Goal: Answer question/provide support

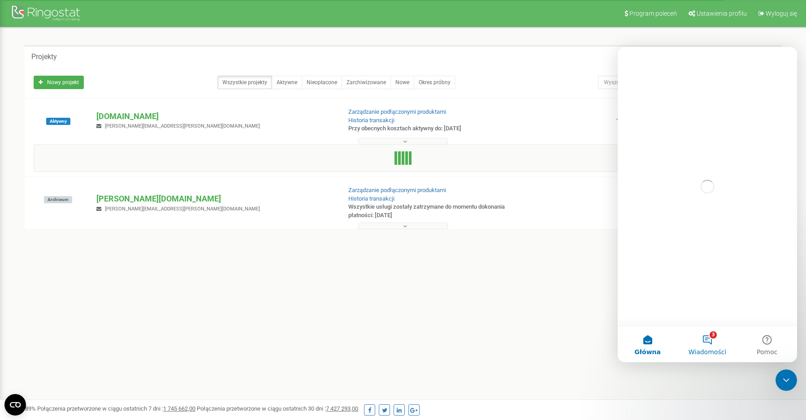
click at [716, 344] on button "3 Wiadomości" at bounding box center [707, 345] width 60 height 36
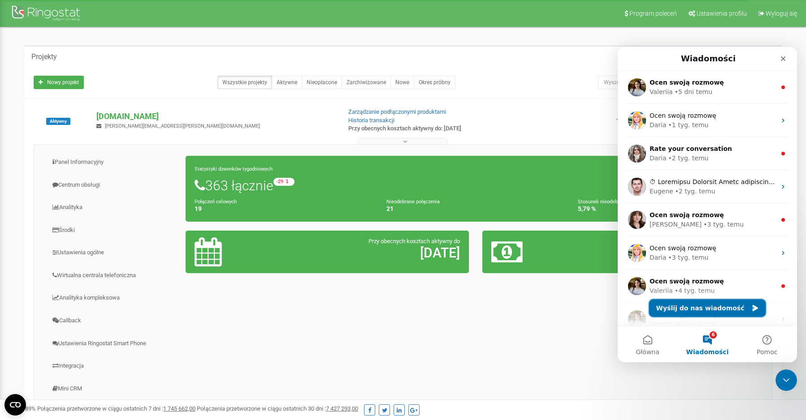
click at [708, 309] on button "Wyślij do nas wiadomość" at bounding box center [707, 308] width 117 height 18
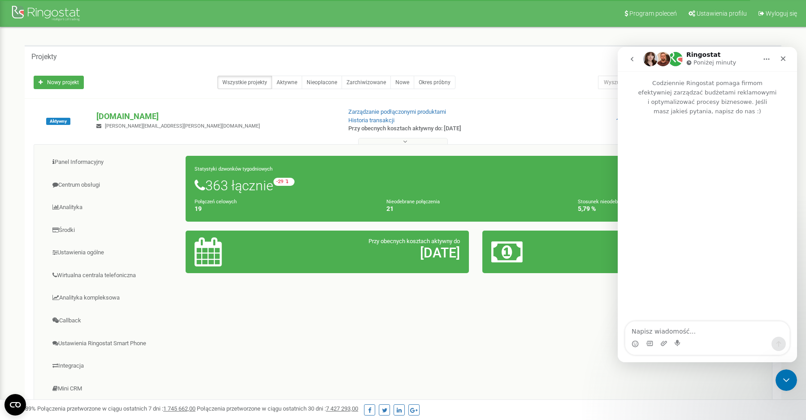
click at [709, 332] on textarea "Napisz wiadomość..." at bounding box center [707, 329] width 164 height 15
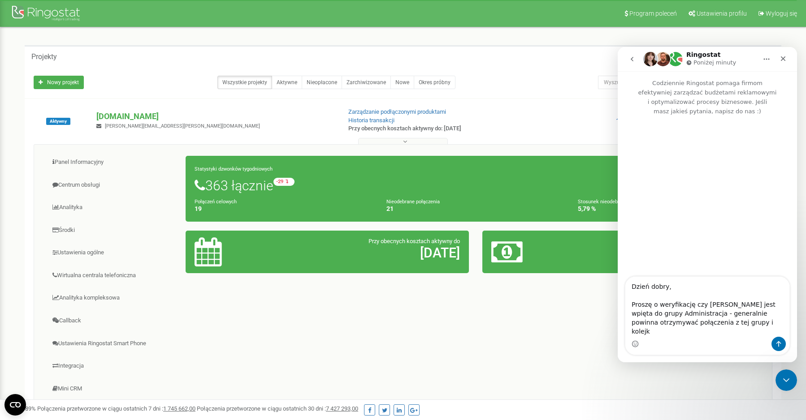
type textarea "Dzień dobry, Proszę o weryfikację czy Agnieszka Kamińska jest wpięta do grupy A…"
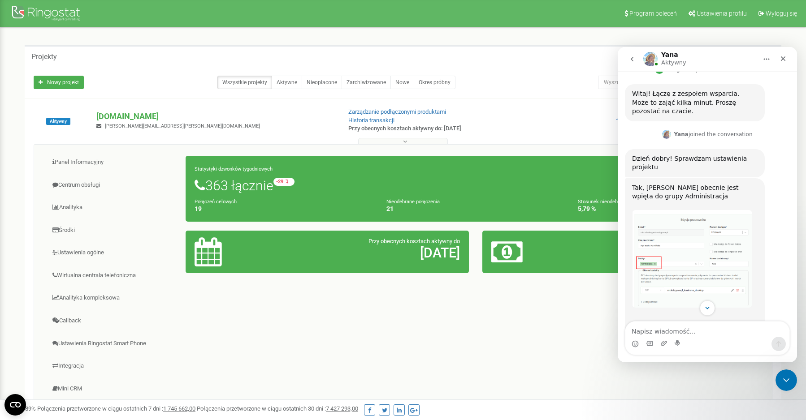
scroll to position [352, 0]
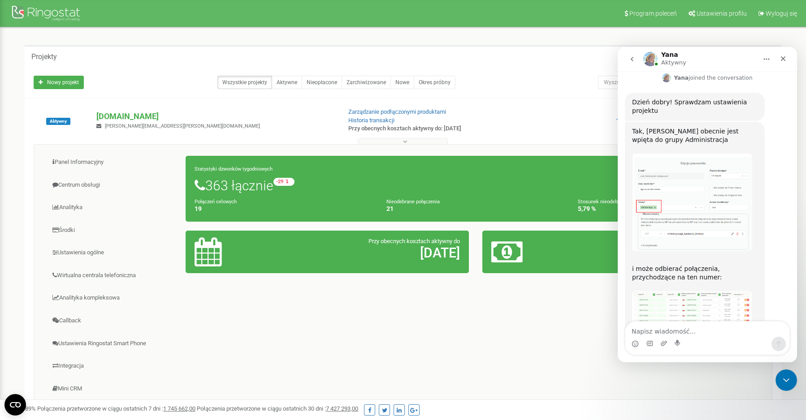
click at [704, 291] on img "Yana mówi…" at bounding box center [692, 321] width 120 height 60
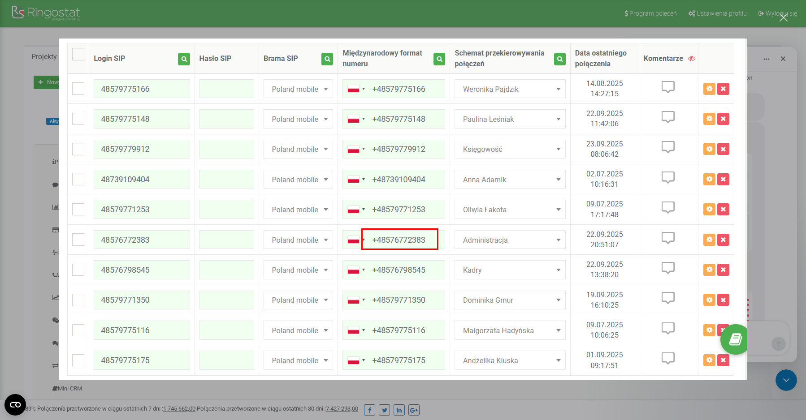
click at [767, 93] on div "Komunikator Intercom" at bounding box center [403, 210] width 806 height 420
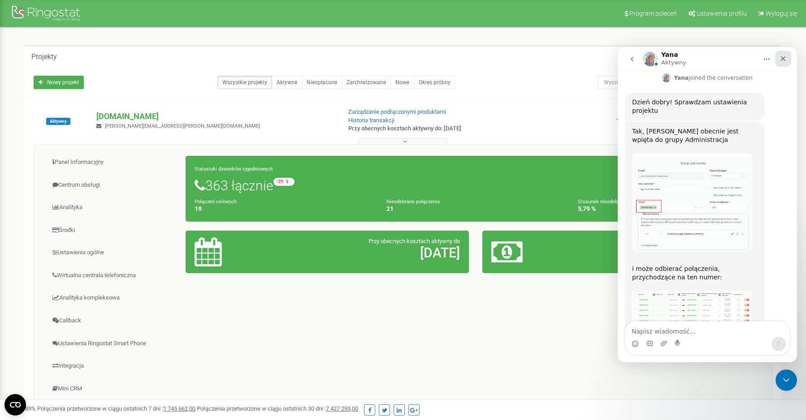
click at [783, 59] on icon "Zamknij" at bounding box center [783, 58] width 5 height 5
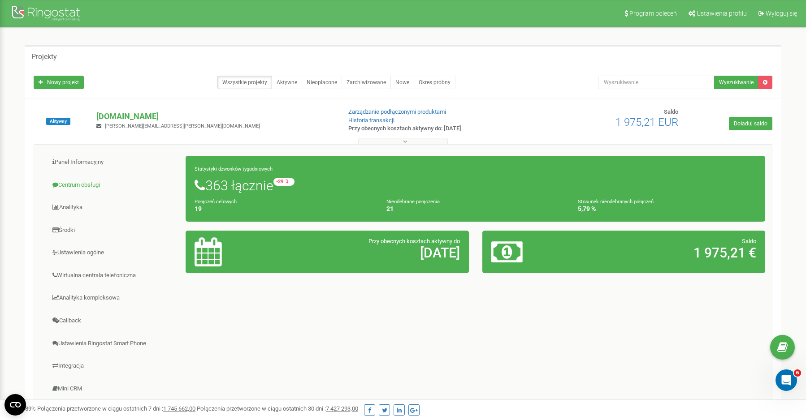
scroll to position [352, 0]
click at [91, 183] on link "Centrum obsługi" at bounding box center [113, 185] width 145 height 22
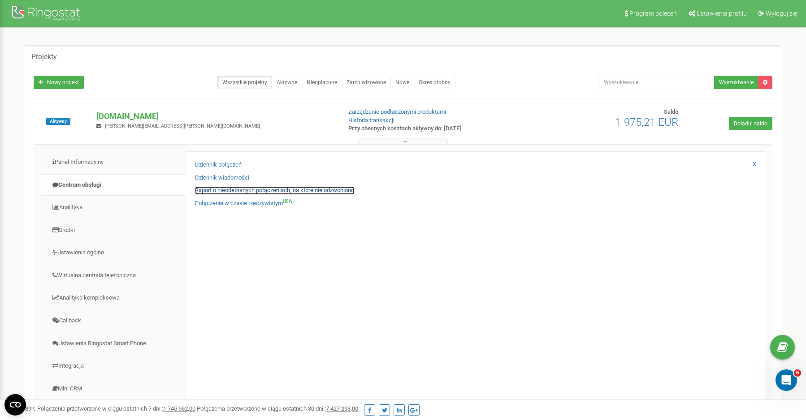
click at [236, 192] on link "Raport o nieodebranych połączeniach, na które nie odzwoniono" at bounding box center [274, 190] width 159 height 9
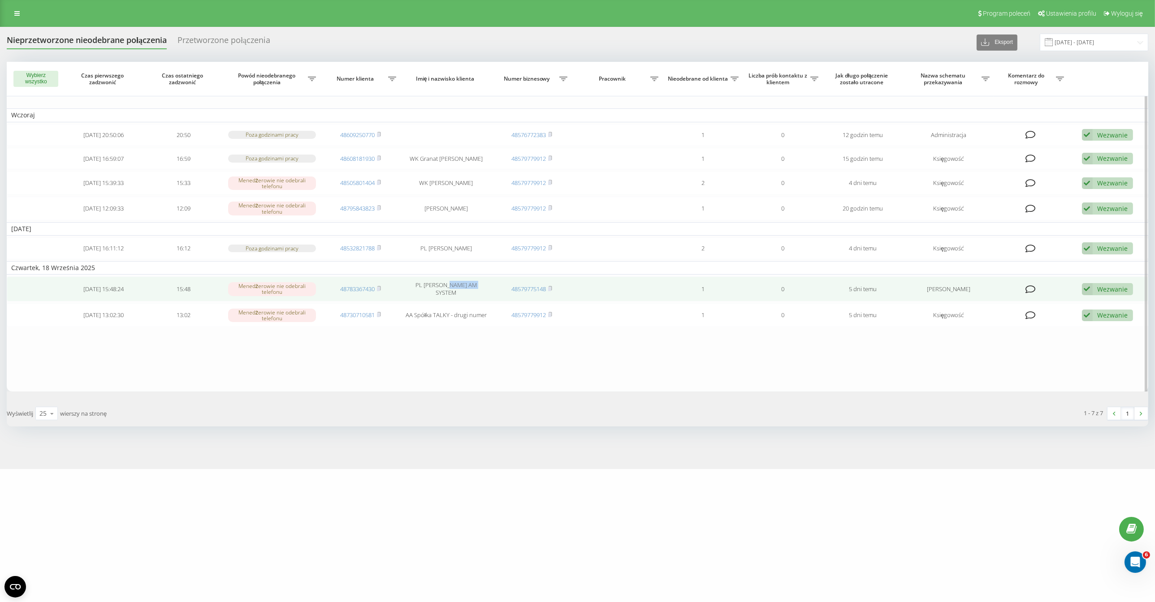
drag, startPoint x: 477, startPoint y: 293, endPoint x: 446, endPoint y: 295, distance: 31.0
click at [446, 295] on td "PL Andrzej AM SYSTEM" at bounding box center [446, 289] width 91 height 25
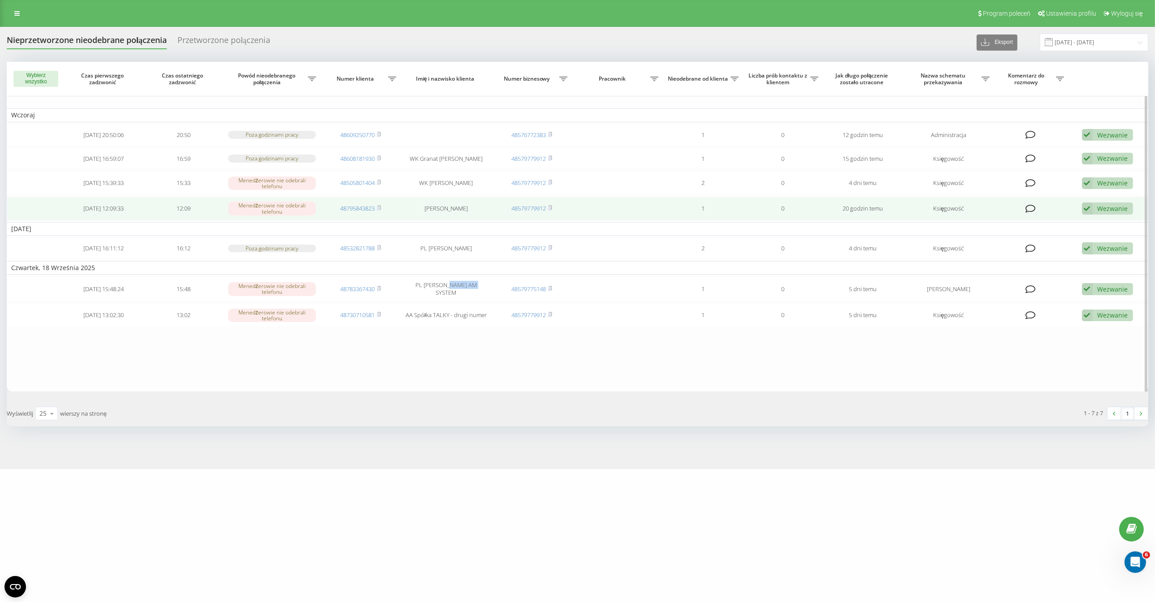
copy td "AM SYSTEM"
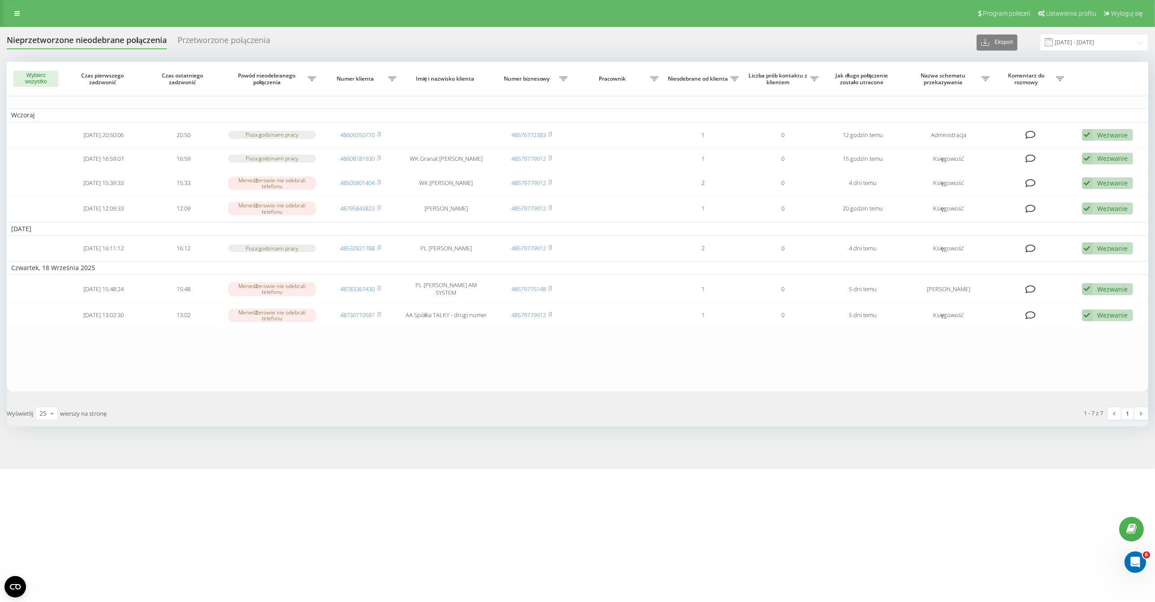
click at [683, 395] on div "Wybierz wszystko Czas pierwszego zadzwonić Czas ostatniego zadzwonić Powód nieo…" at bounding box center [577, 244] width 1141 height 365
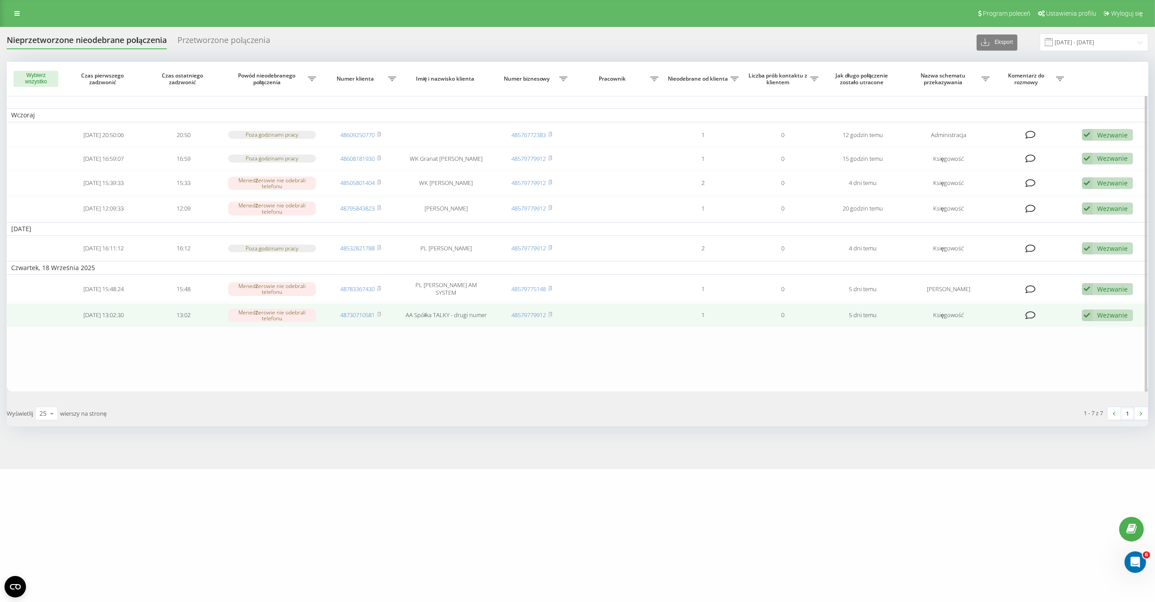
click at [1107, 319] on div "Wezwanie" at bounding box center [1113, 315] width 30 height 9
click at [1076, 331] on div "Nie udało się skontaktować" at bounding box center [1042, 330] width 181 height 16
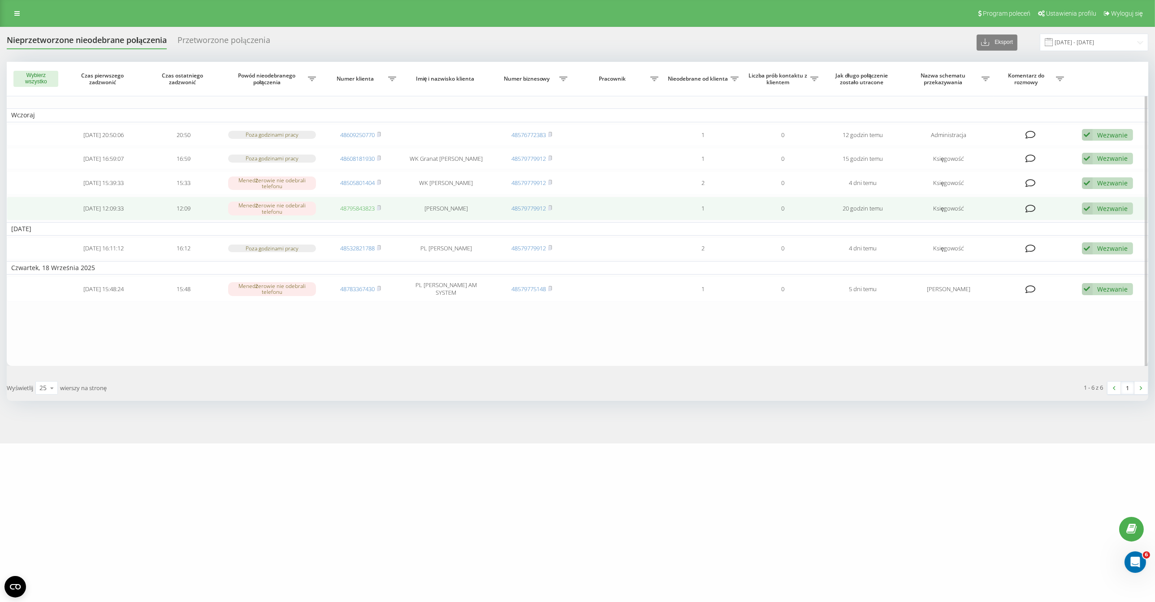
drag, startPoint x: 380, startPoint y: 211, endPoint x: 368, endPoint y: 207, distance: 12.9
click at [381, 211] on icon at bounding box center [379, 207] width 4 height 5
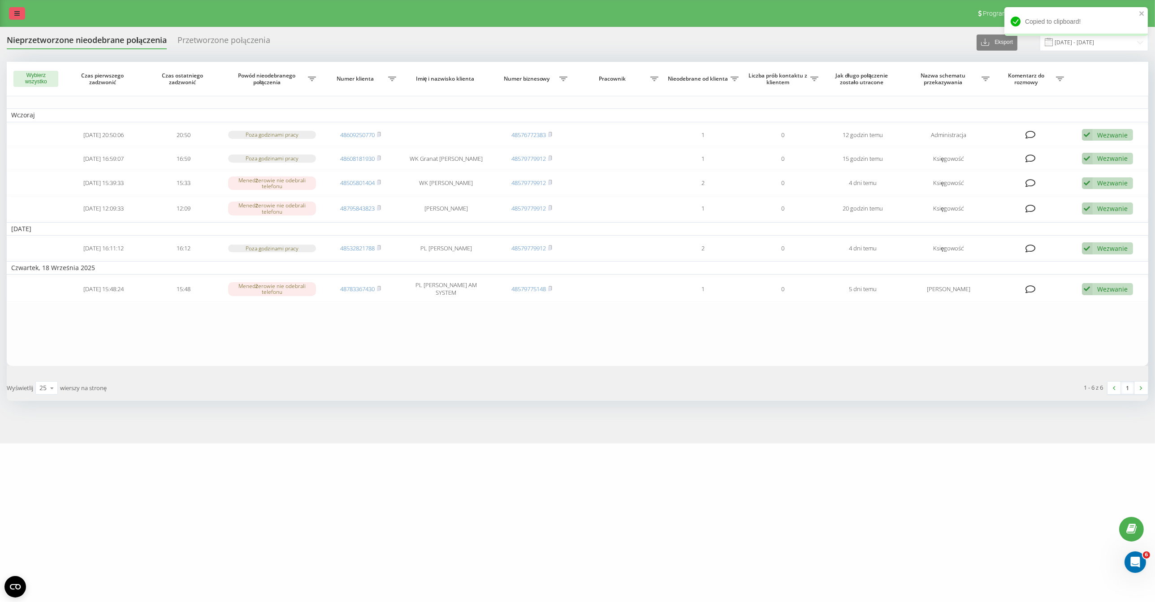
click at [19, 10] on link at bounding box center [17, 13] width 16 height 13
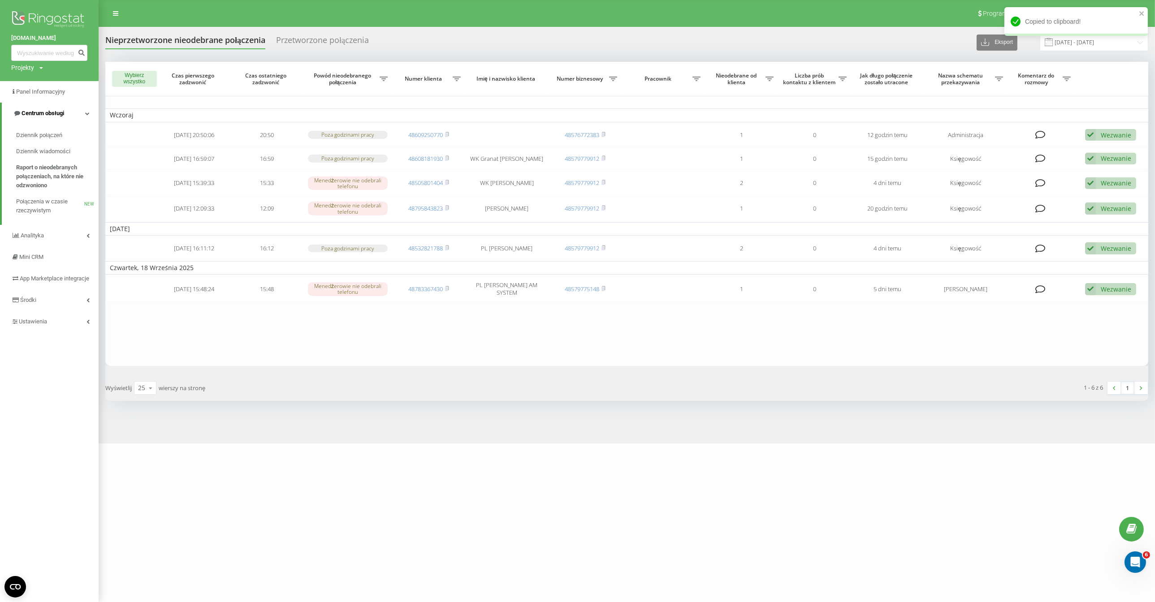
click at [65, 108] on link "Centrum obsługi" at bounding box center [50, 114] width 97 height 22
click at [65, 108] on link "Centrum obsługi" at bounding box center [49, 114] width 99 height 22
click at [1132, 561] on icon "Otwórz komunikator Intercom" at bounding box center [1134, 561] width 15 height 15
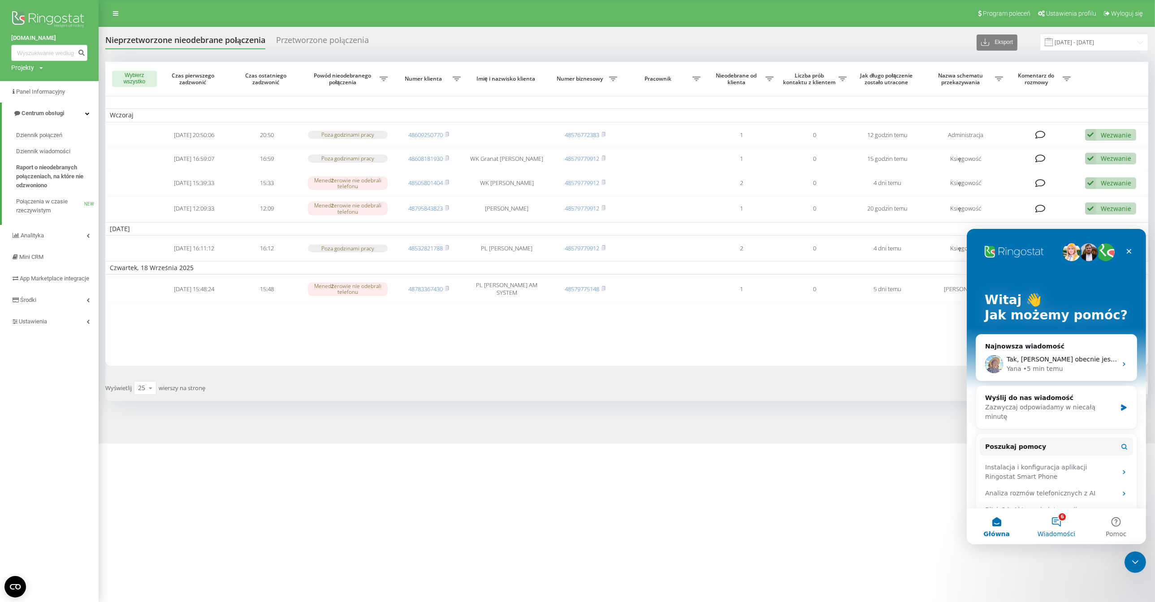
click at [1057, 527] on button "6 Wiadomości" at bounding box center [1056, 526] width 60 height 36
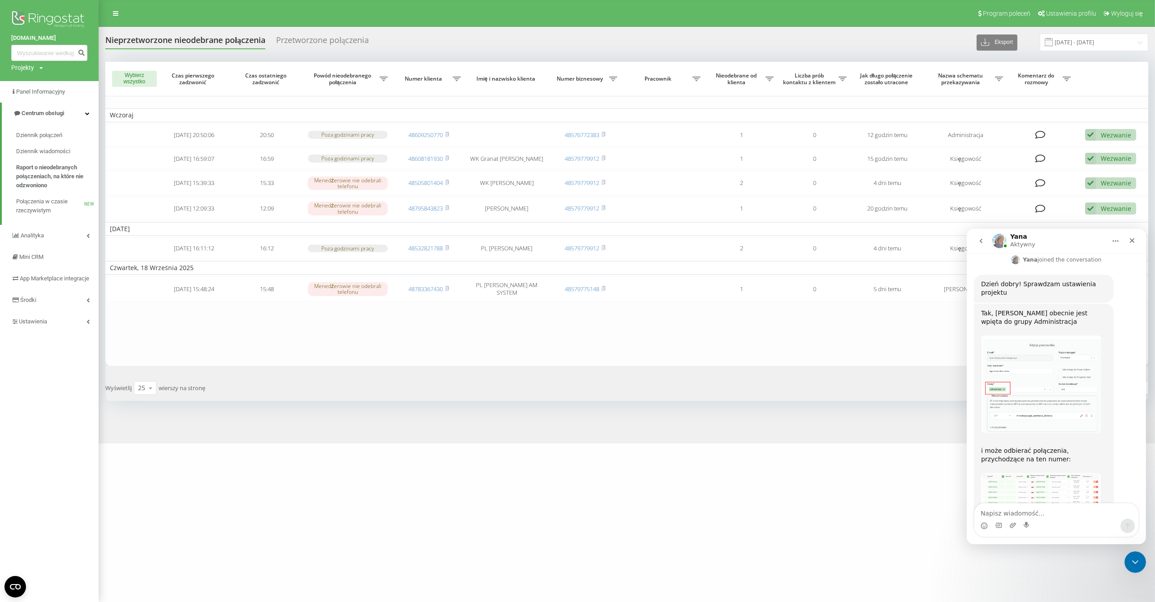
click at [1043, 510] on textarea "Napisz wiadomość..." at bounding box center [1056, 510] width 164 height 15
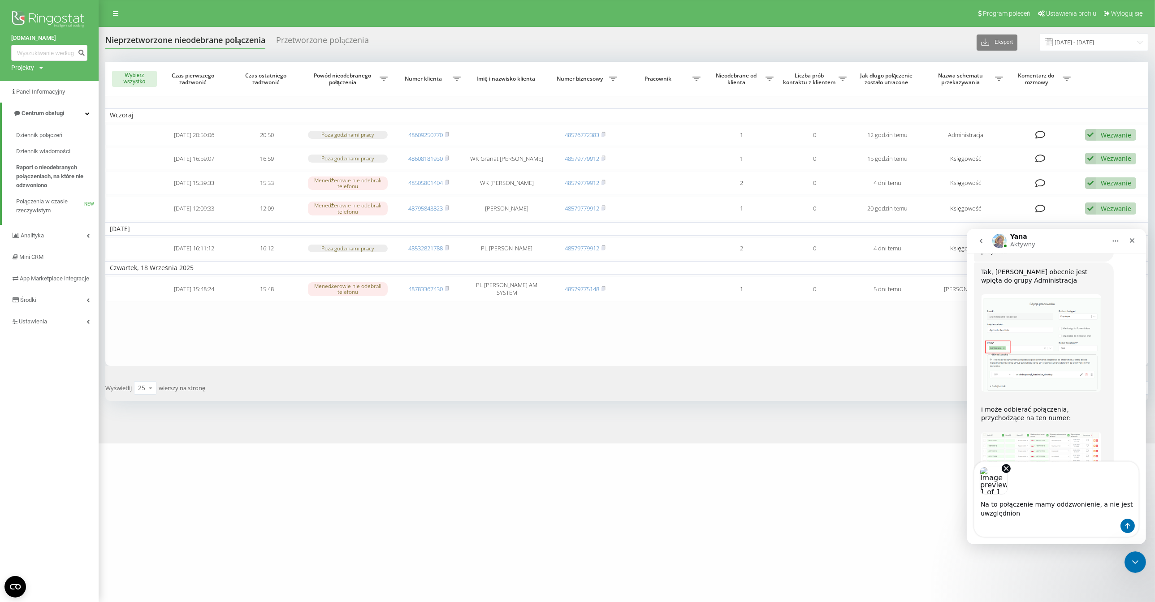
scroll to position [393, 0]
type textarea "Na to połączenie mamy oddzwonienie, a nie jest uwzględnione w panelu"
click at [1045, 517] on textarea "Na to połączenie mamy oddzwonienie, a nie jest uwzględnione w panelu" at bounding box center [1056, 506] width 164 height 24
click at [1006, 470] on icon "Remove image 1" at bounding box center [1006, 468] width 8 height 8
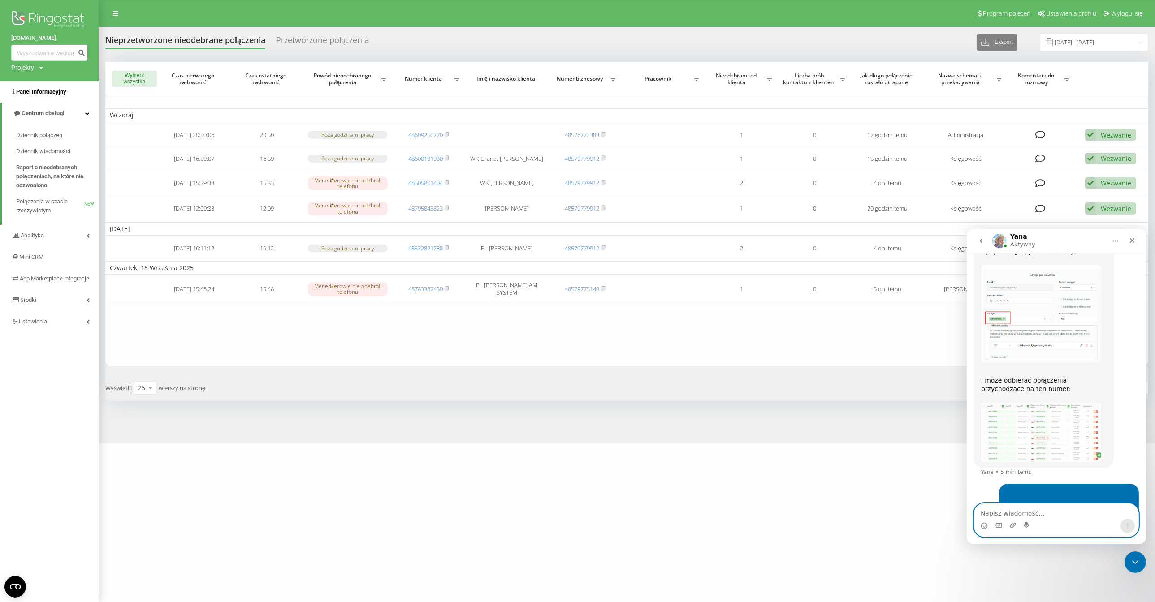
scroll to position [423, 0]
drag, startPoint x: 1040, startPoint y: 505, endPoint x: 1042, endPoint y: 512, distance: 6.9
click at [1042, 512] on textarea "Napisz wiadomość..." at bounding box center [1056, 510] width 164 height 15
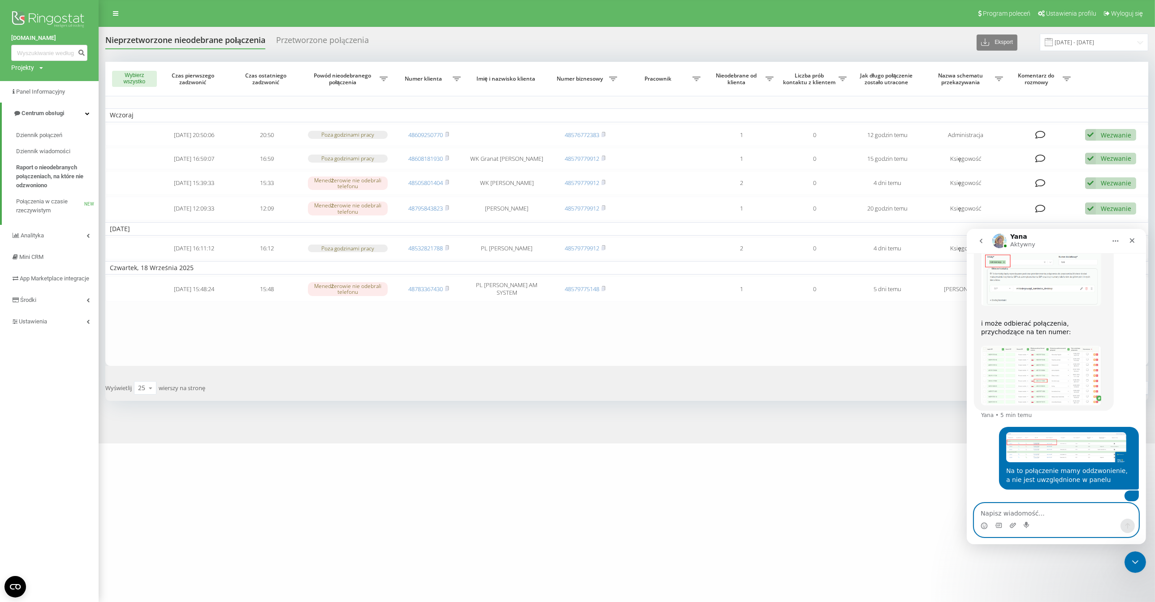
scroll to position [480, 0]
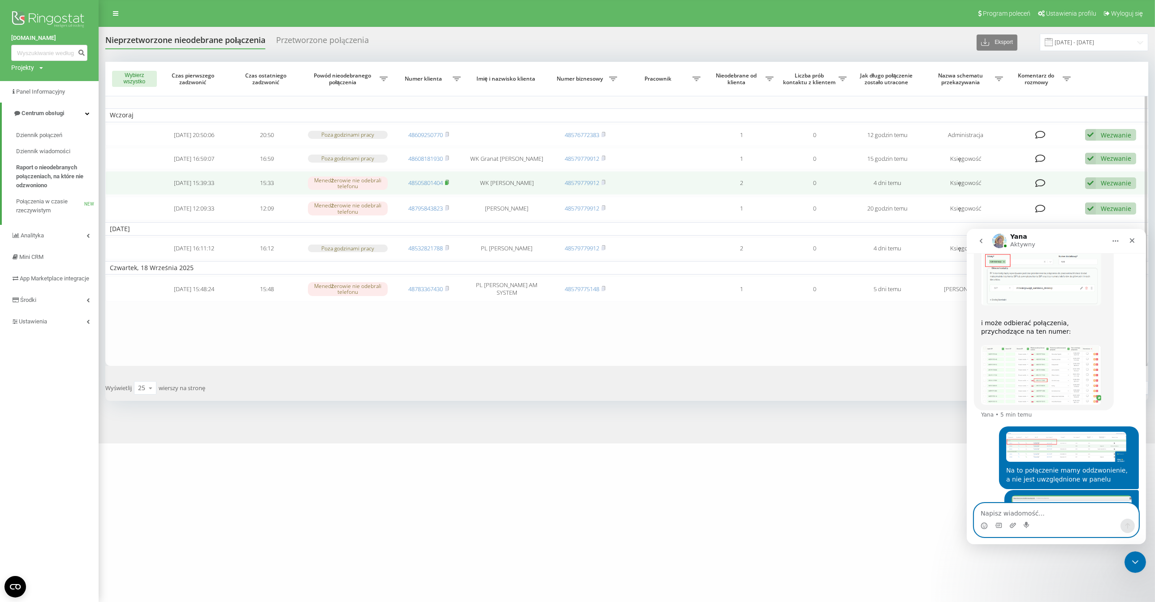
click at [448, 184] on rect at bounding box center [446, 183] width 3 height 4
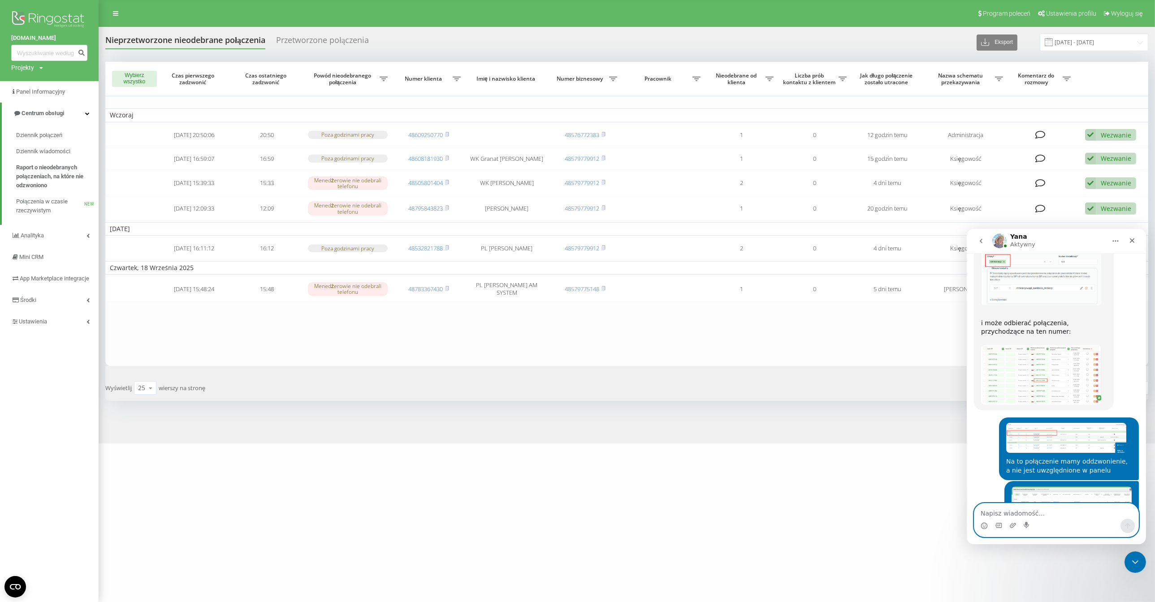
scroll to position [568, 0]
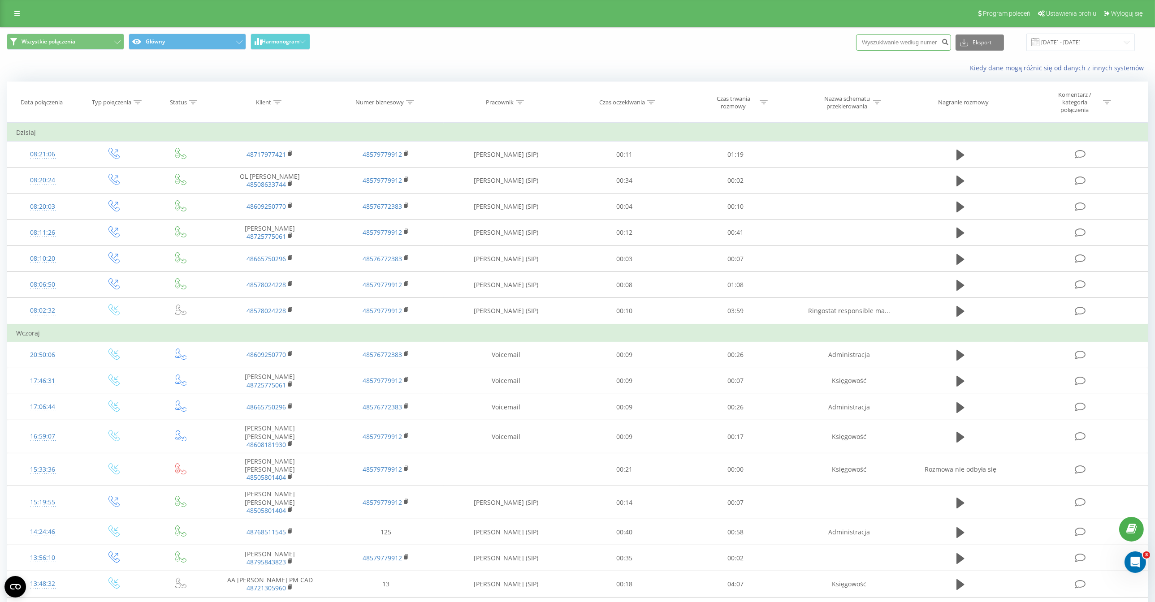
click at [914, 43] on input at bounding box center [903, 43] width 95 height 16
paste input "48795843823"
drag, startPoint x: 879, startPoint y: 44, endPoint x: 782, endPoint y: 51, distance: 97.0
click at [856, 51] on input "48795843823" at bounding box center [903, 43] width 95 height 16
type input "795843823"
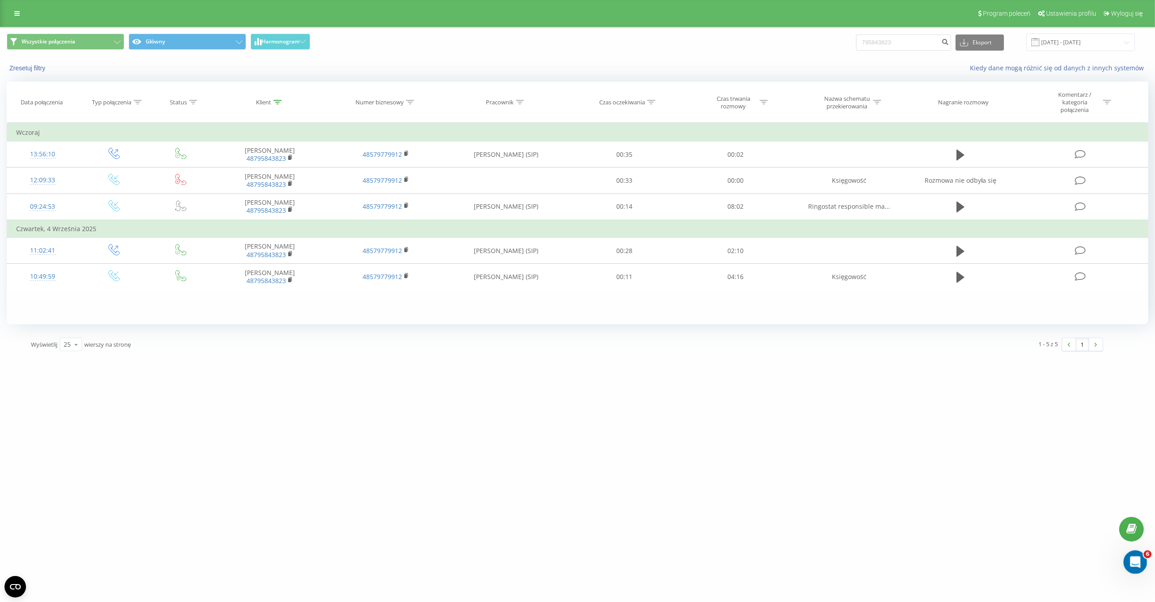
drag, startPoint x: 1131, startPoint y: 559, endPoint x: 1156, endPoint y: 795, distance: 236.6
click at [1131, 559] on icon "Otwórz komunikator Intercom" at bounding box center [1134, 561] width 15 height 15
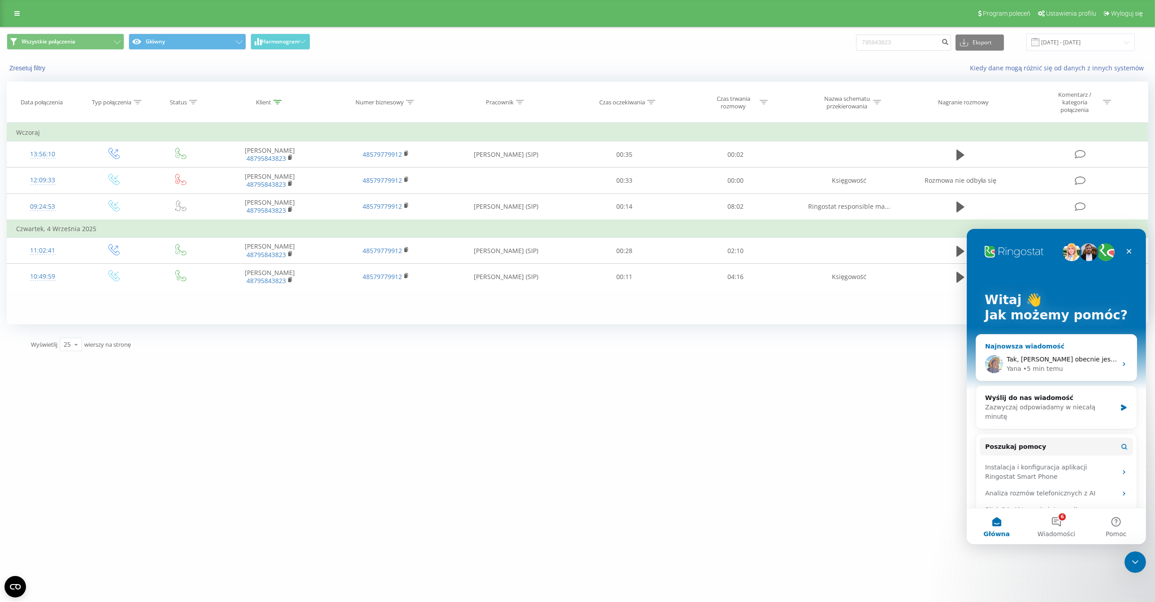
click at [1063, 364] on div "Yana • 5 min temu" at bounding box center [1061, 368] width 110 height 9
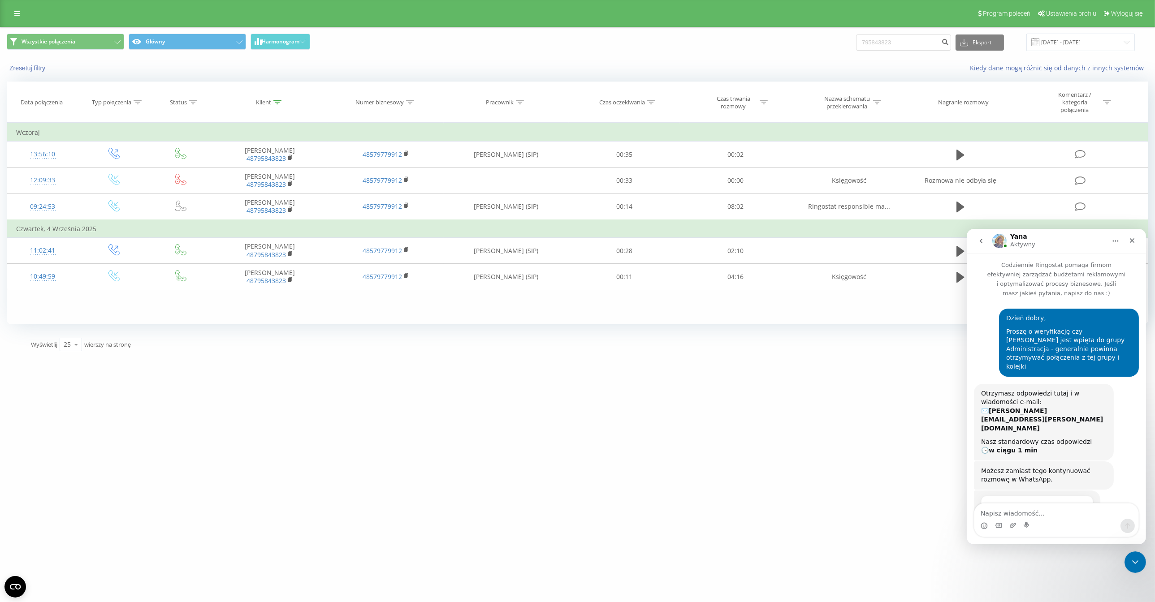
scroll to position [352, 0]
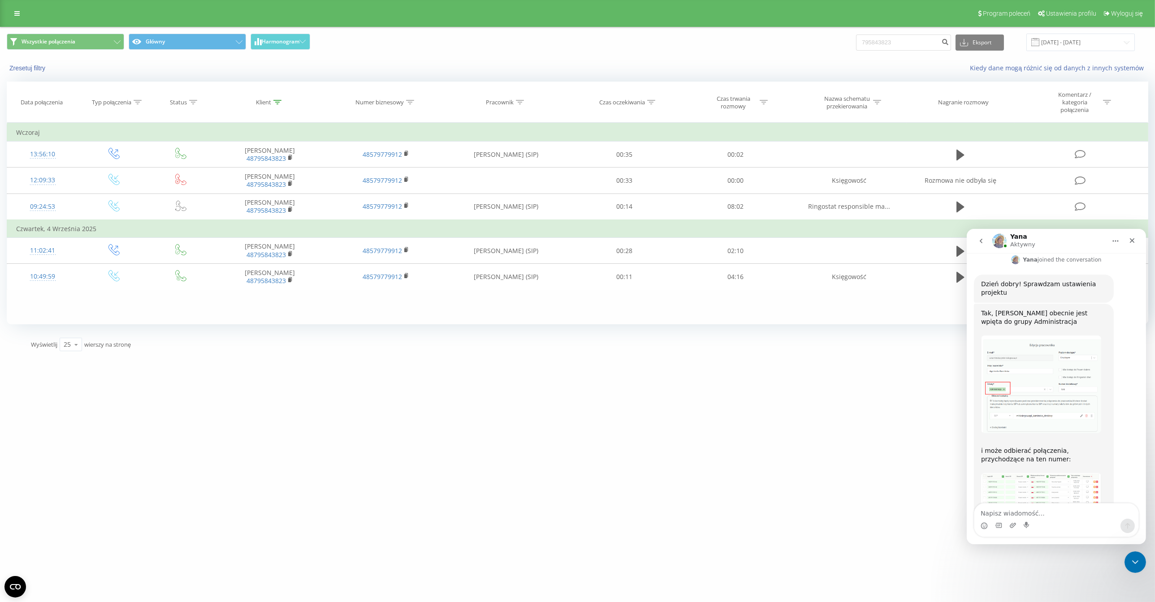
click at [1066, 514] on textarea "Napisz wiadomość..." at bounding box center [1056, 510] width 164 height 15
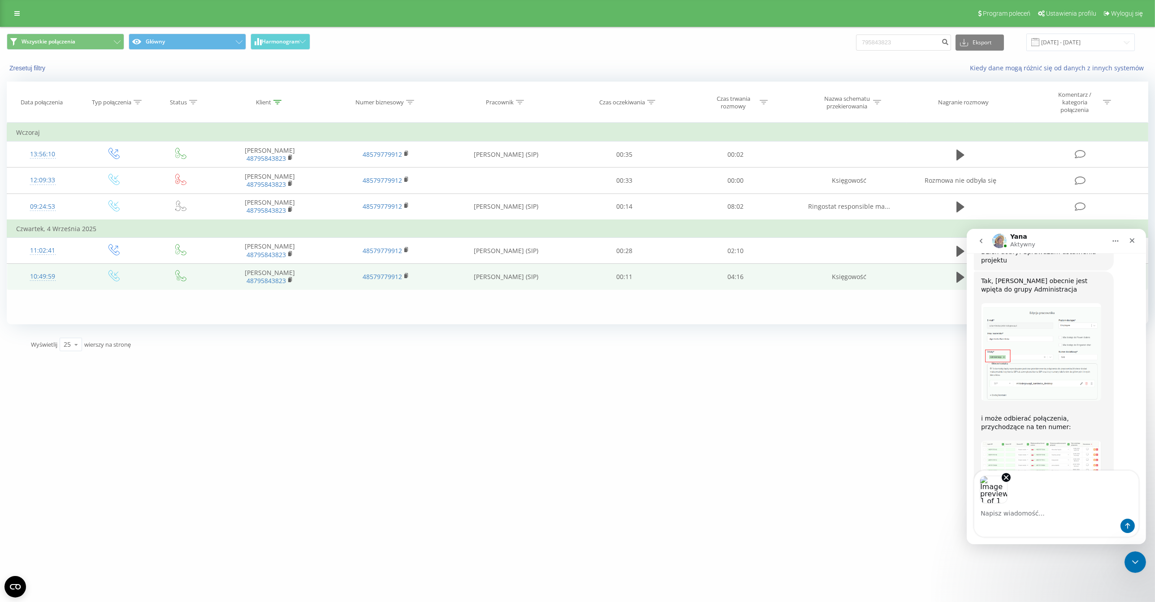
scroll to position [385, 0]
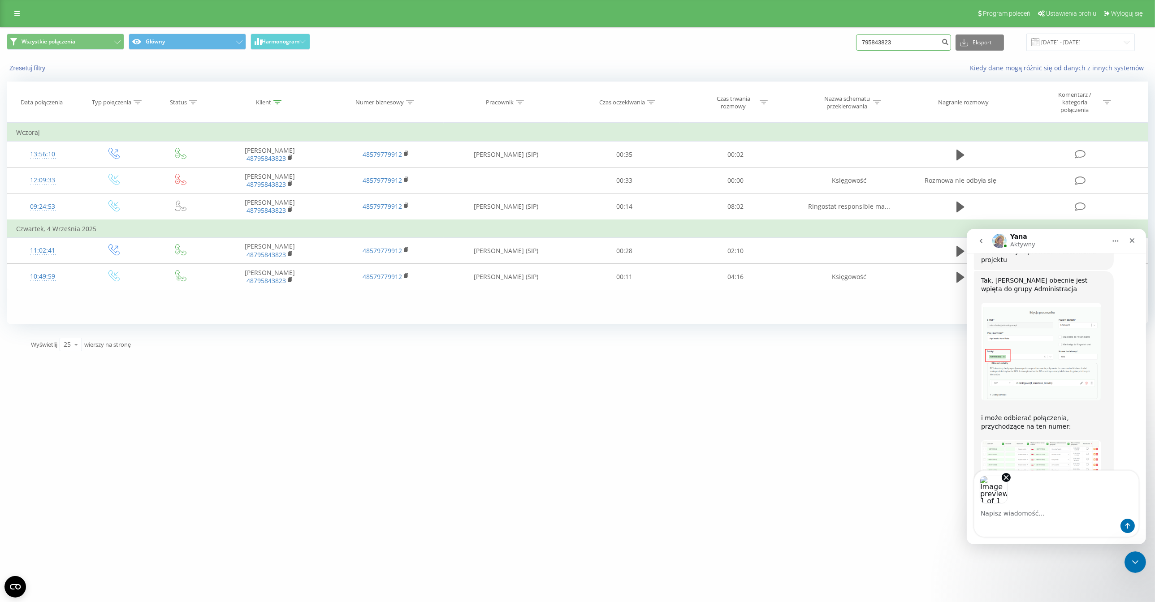
drag, startPoint x: 804, startPoint y: 49, endPoint x: 821, endPoint y: 43, distance: 18.1
click at [856, 51] on input "795843823" at bounding box center [903, 43] width 95 height 16
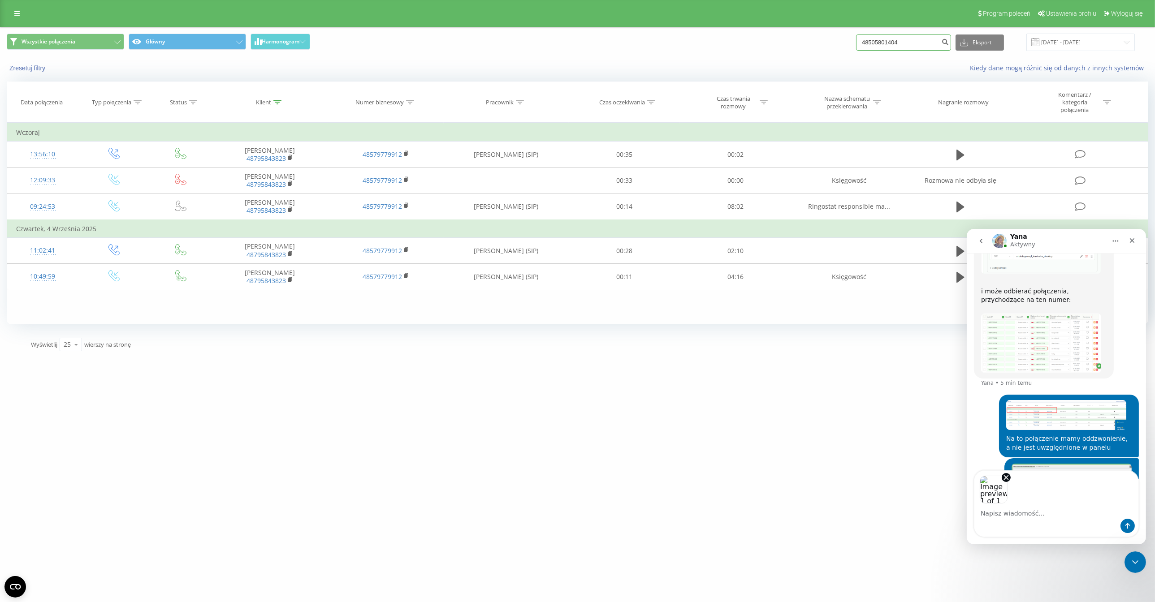
scroll to position [512, 0]
drag, startPoint x: 877, startPoint y: 41, endPoint x: 775, endPoint y: 45, distance: 102.2
click at [856, 45] on input "48505801404" at bounding box center [903, 43] width 95 height 16
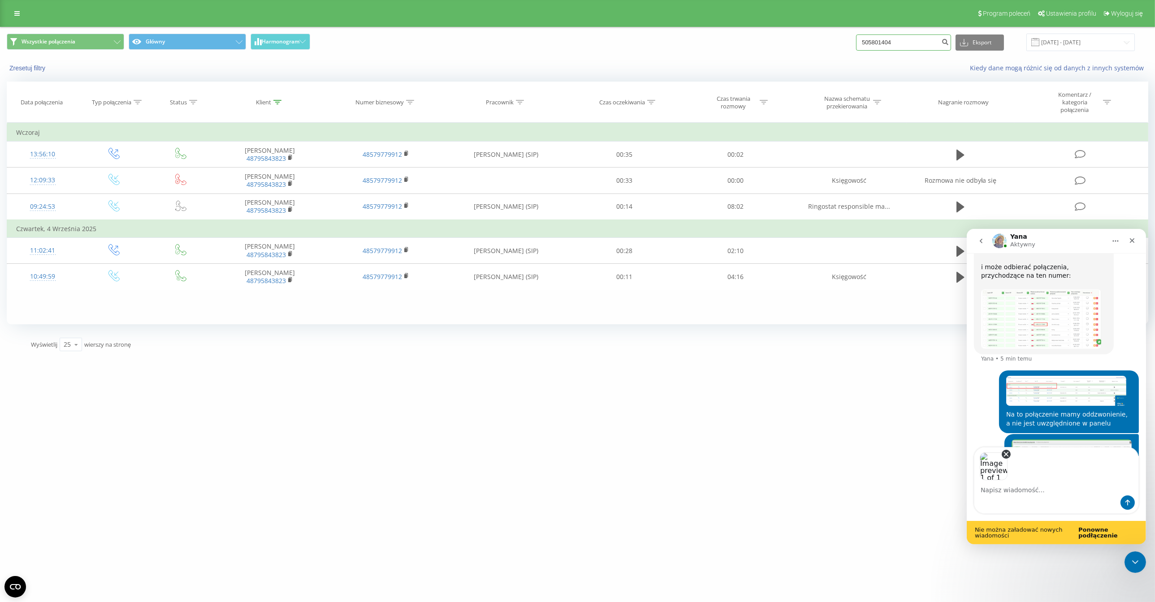
type input "505801404"
click at [1008, 455] on icon "Remove image 1" at bounding box center [1006, 454] width 8 height 8
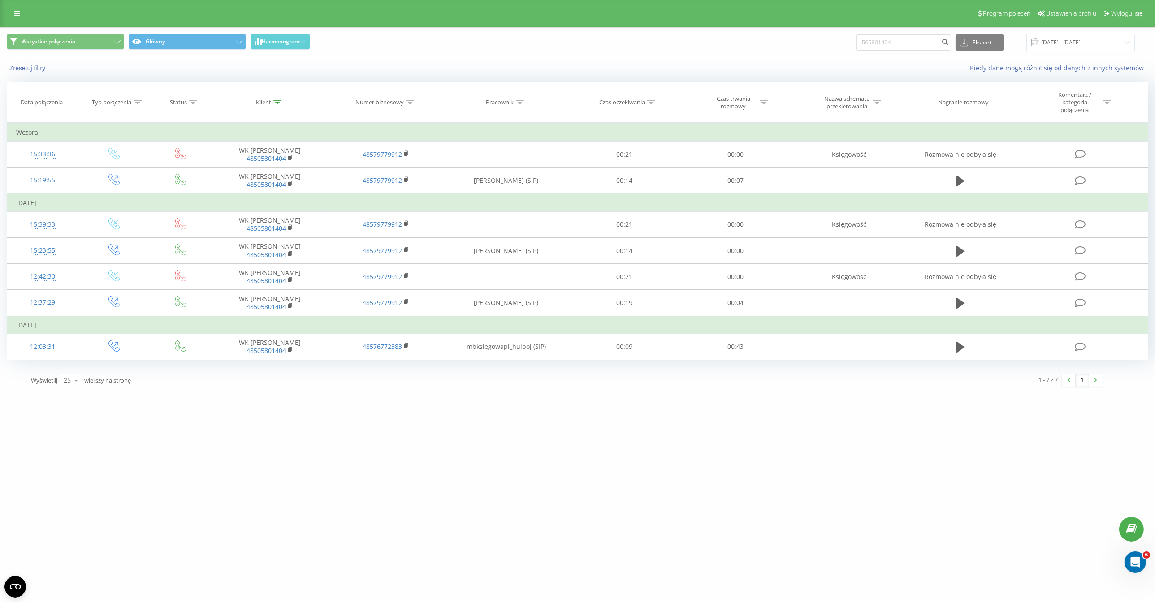
scroll to position [480, 0]
